Goal: Task Accomplishment & Management: Use online tool/utility

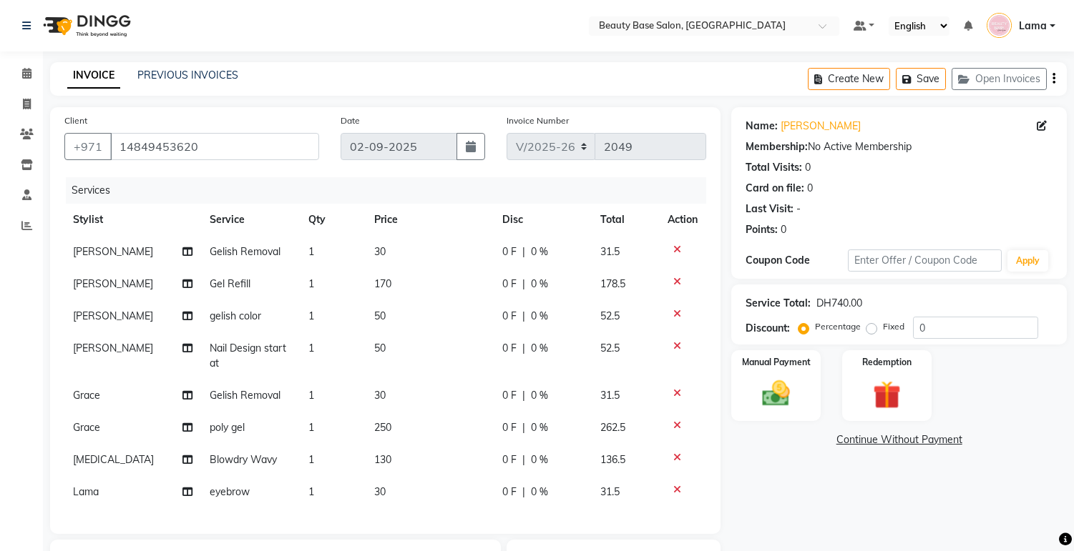
select select "813"
select select "service"
select select "13437"
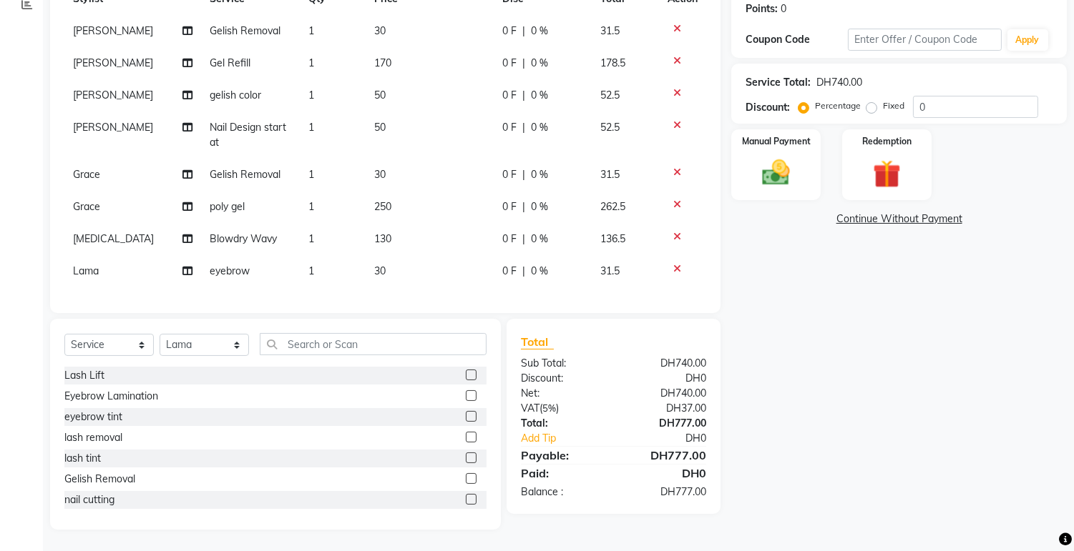
click at [913, 411] on div "Name: [PERSON_NAME] Membership: No Active Membership Total Visits: 0 Card on fi…" at bounding box center [904, 208] width 346 height 644
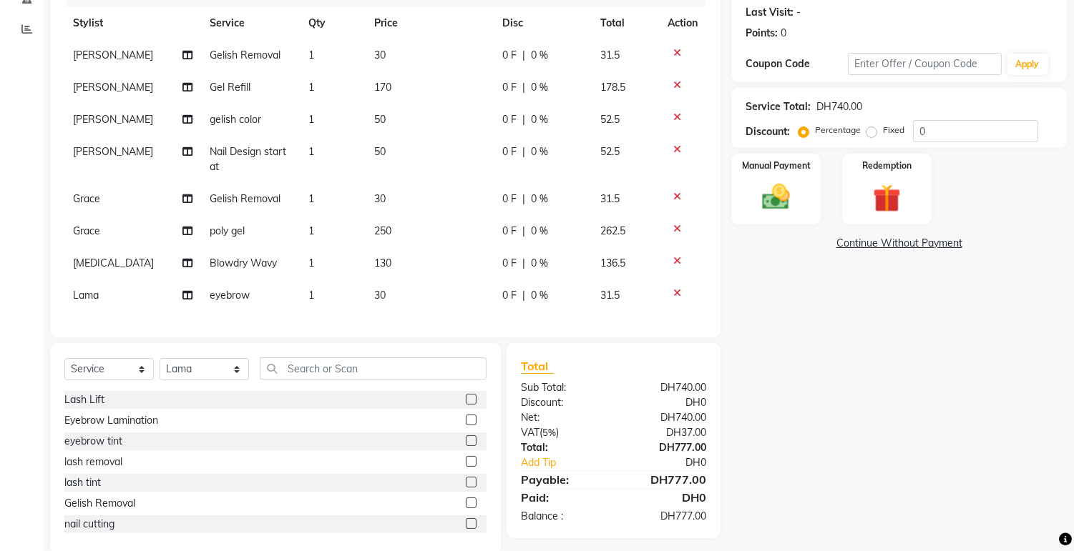
scroll to position [201, 0]
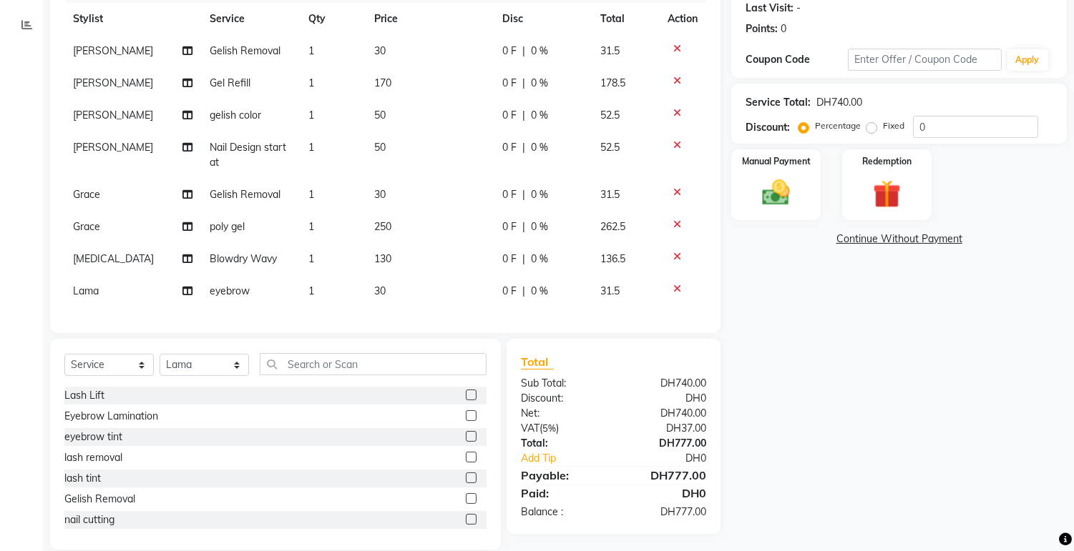
click at [391, 196] on td "30" at bounding box center [429, 195] width 128 height 32
select select "54542"
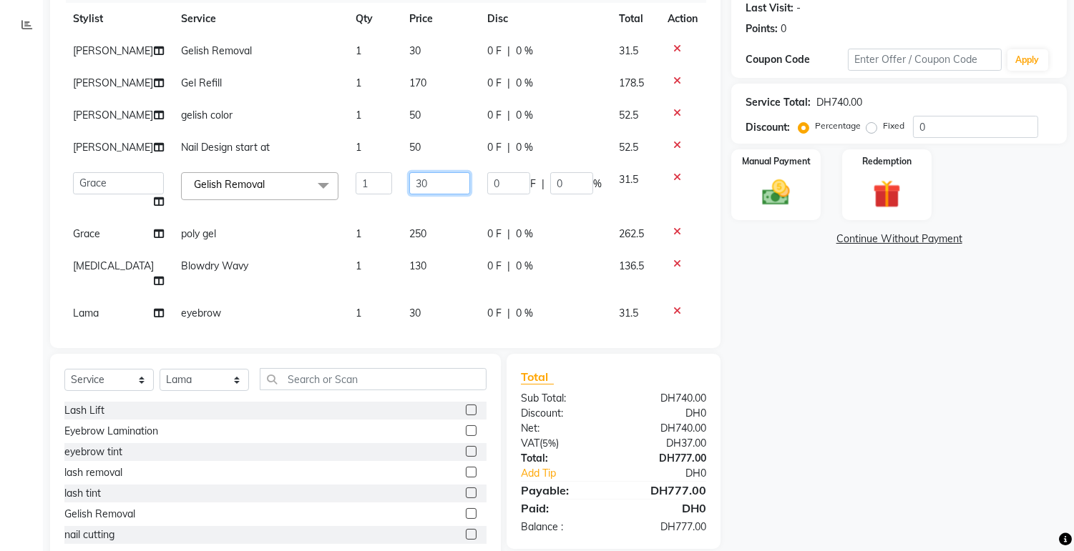
click at [433, 181] on input "30" at bounding box center [439, 183] width 61 height 22
type input "3"
type input "0"
click at [825, 461] on div "Name: [PERSON_NAME] Membership: No Active Membership Total Visits: 0 Card on fi…" at bounding box center [904, 235] width 346 height 659
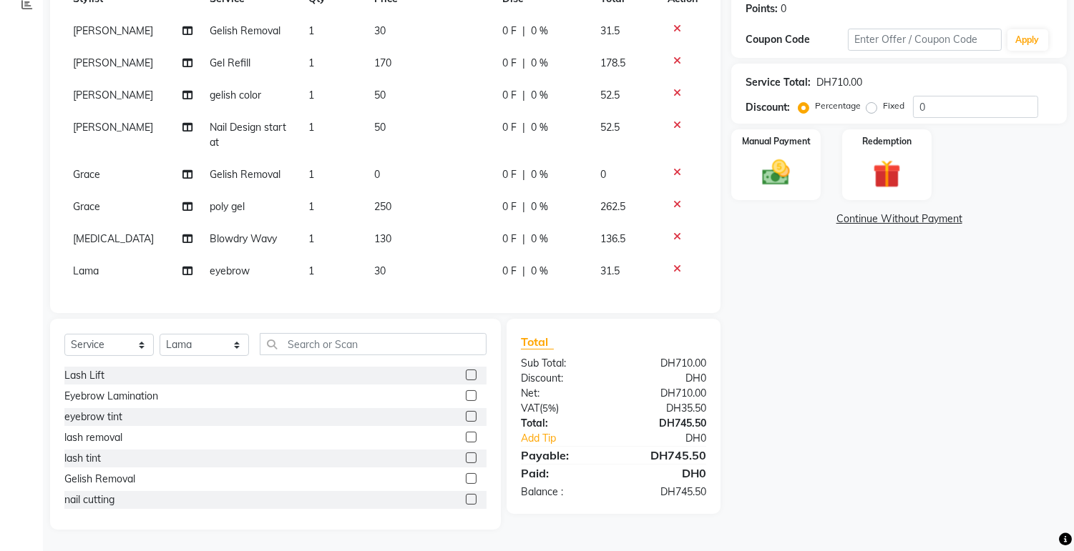
scroll to position [232, 0]
click at [883, 99] on label "Fixed" at bounding box center [893, 105] width 21 height 13
click at [869, 101] on input "Fixed" at bounding box center [874, 106] width 10 height 10
radio input "true"
click at [780, 181] on div "Manual Payment" at bounding box center [776, 164] width 93 height 73
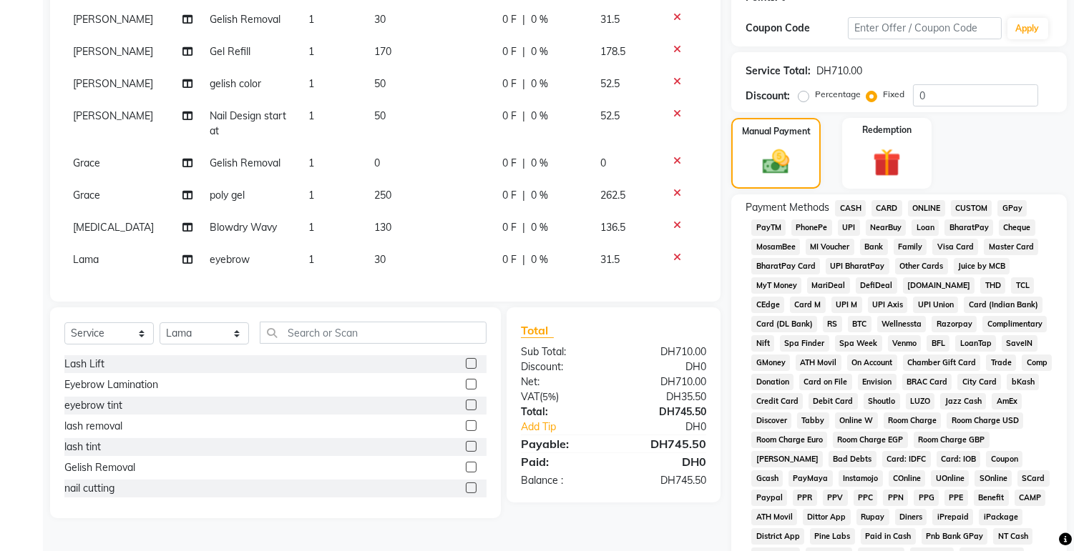
click at [896, 206] on span "CARD" at bounding box center [886, 208] width 31 height 16
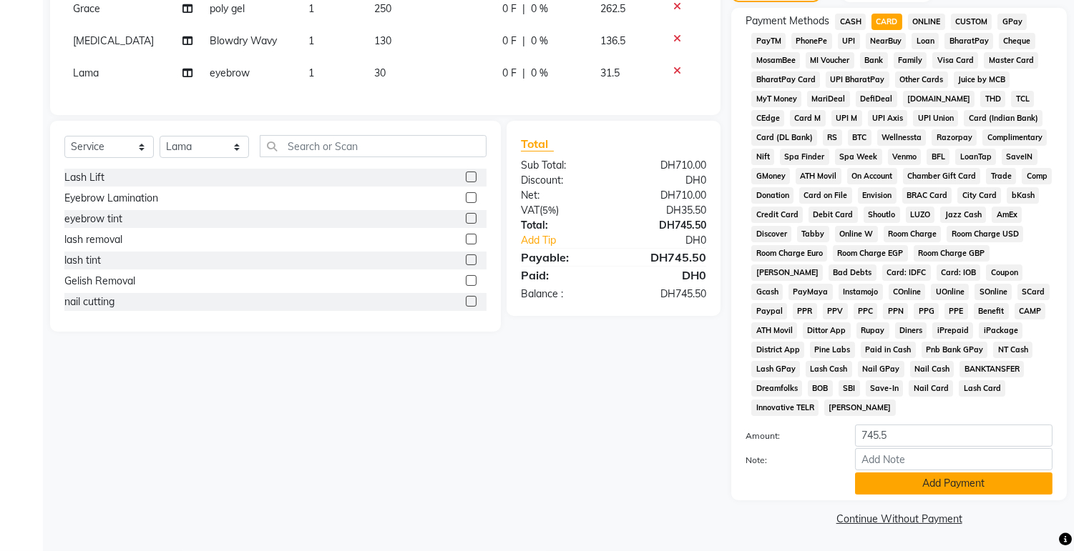
click at [936, 491] on button "Add Payment" at bounding box center [953, 484] width 197 height 22
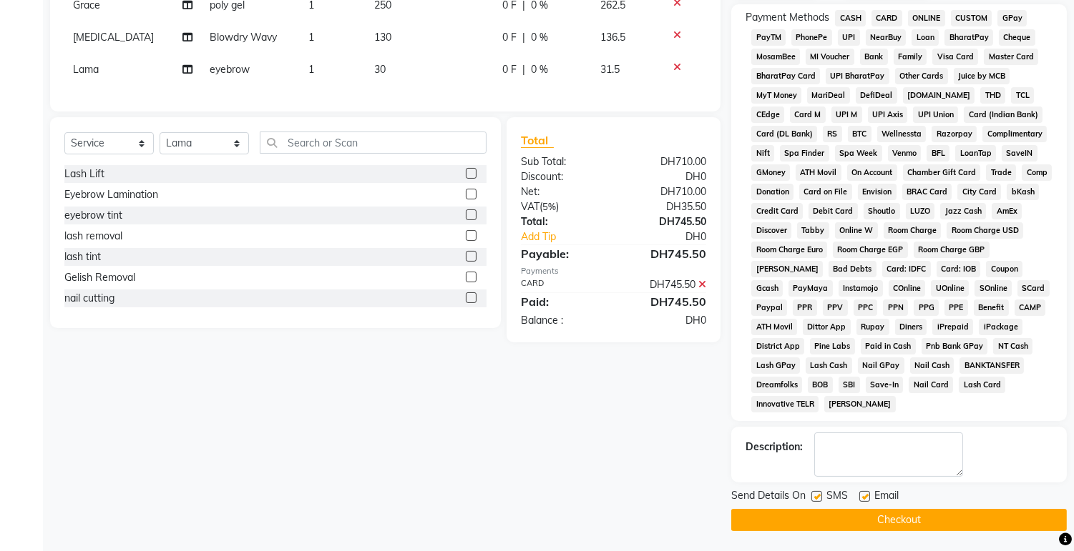
click at [941, 525] on button "Checkout" at bounding box center [898, 520] width 335 height 22
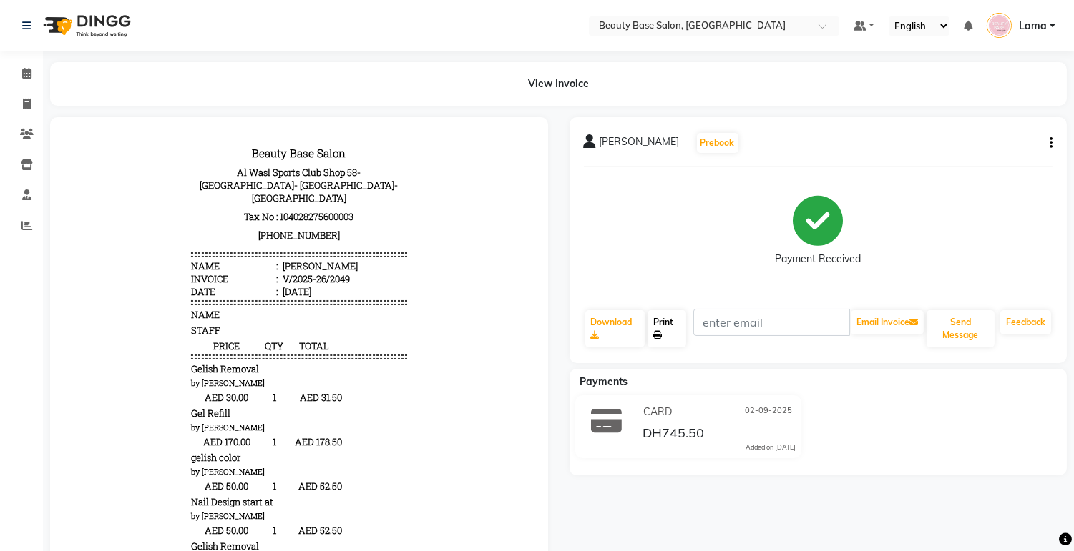
click at [674, 328] on link "Print" at bounding box center [666, 328] width 39 height 37
click at [22, 74] on icon at bounding box center [26, 73] width 9 height 11
